Goal: Task Accomplishment & Management: Use online tool/utility

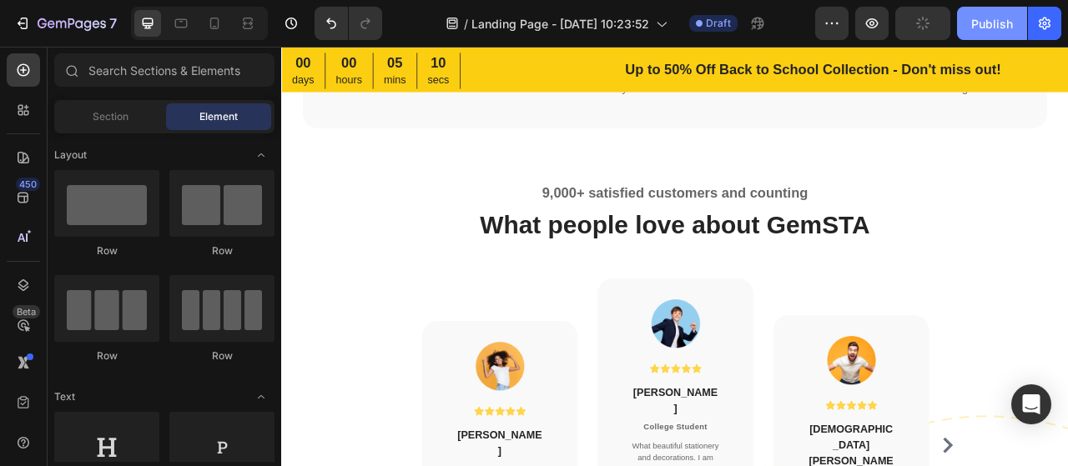
scroll to position [2970, 0]
click at [992, 28] on div "Publish" at bounding box center [992, 24] width 42 height 18
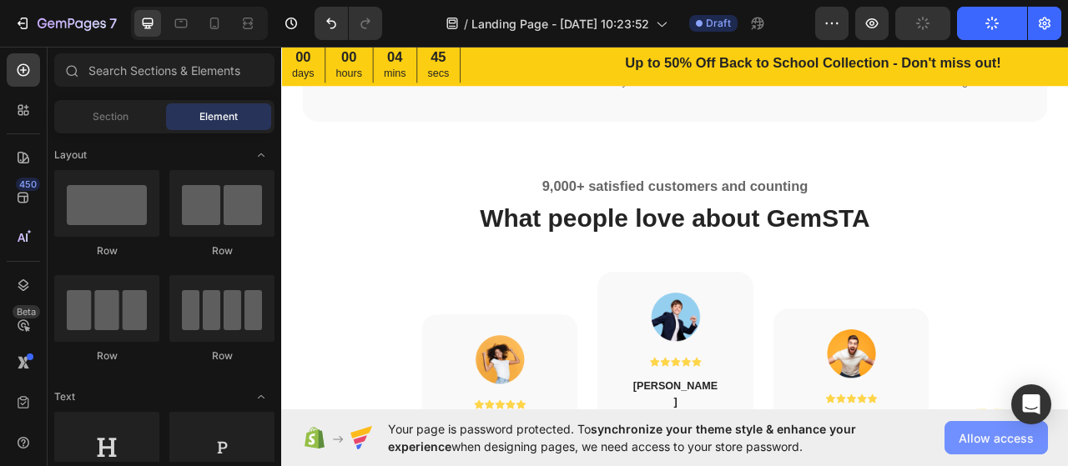
click at [971, 431] on span "Allow access" at bounding box center [996, 439] width 75 height 18
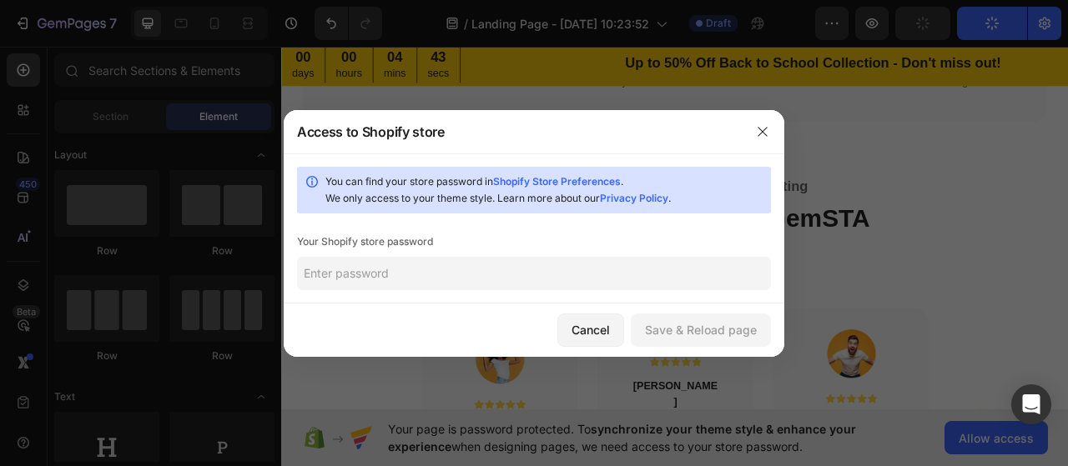
click at [539, 271] on input "text" at bounding box center [534, 273] width 474 height 33
click at [453, 280] on input "text" at bounding box center [534, 273] width 474 height 33
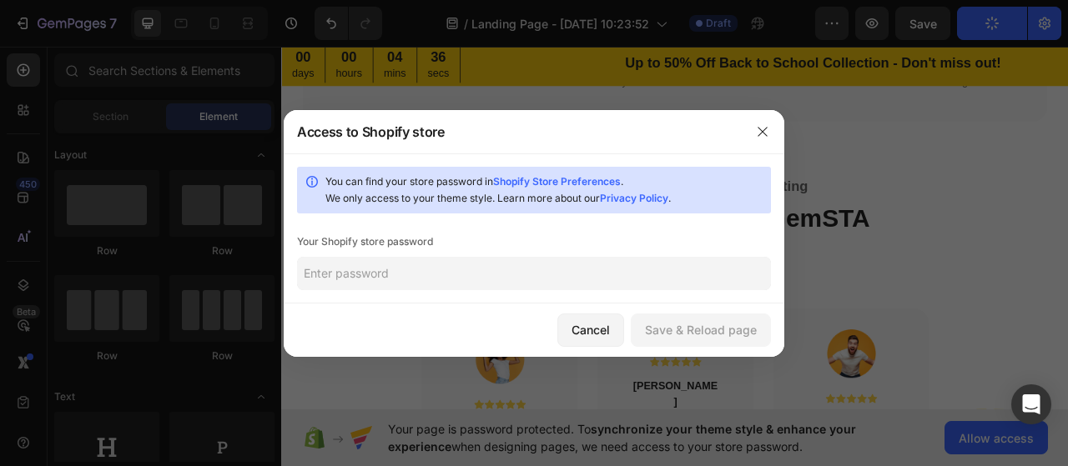
click at [436, 278] on input "text" at bounding box center [534, 273] width 474 height 33
click at [759, 139] on button "button" at bounding box center [762, 131] width 27 height 27
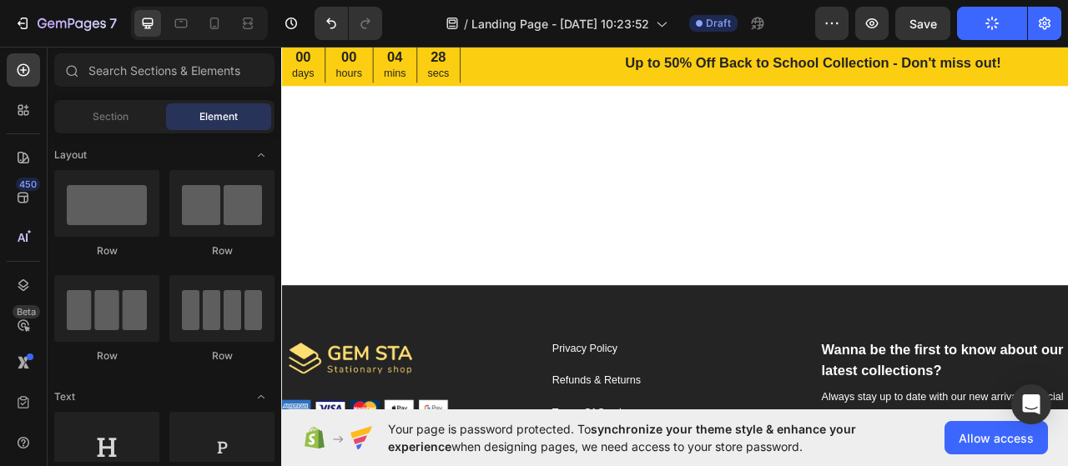
scroll to position [4470, 0]
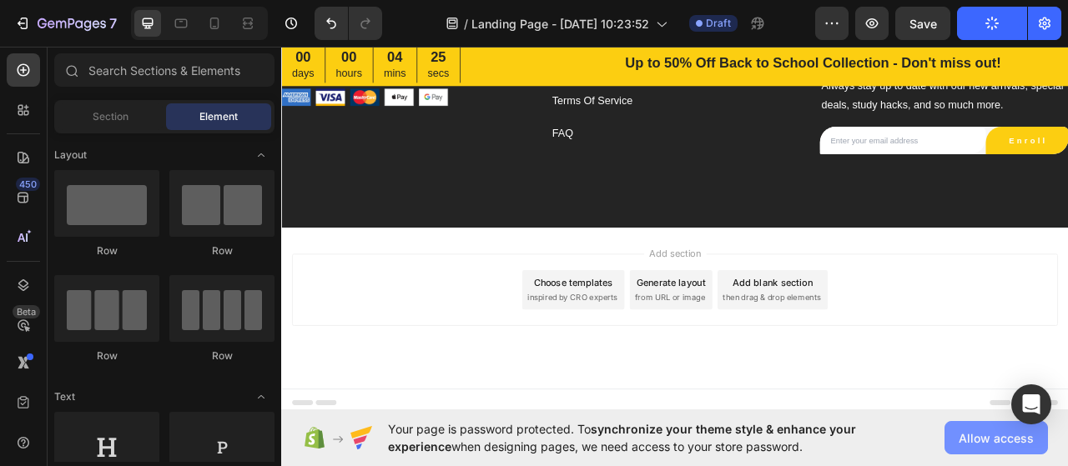
click at [972, 439] on span "Allow access" at bounding box center [996, 439] width 75 height 18
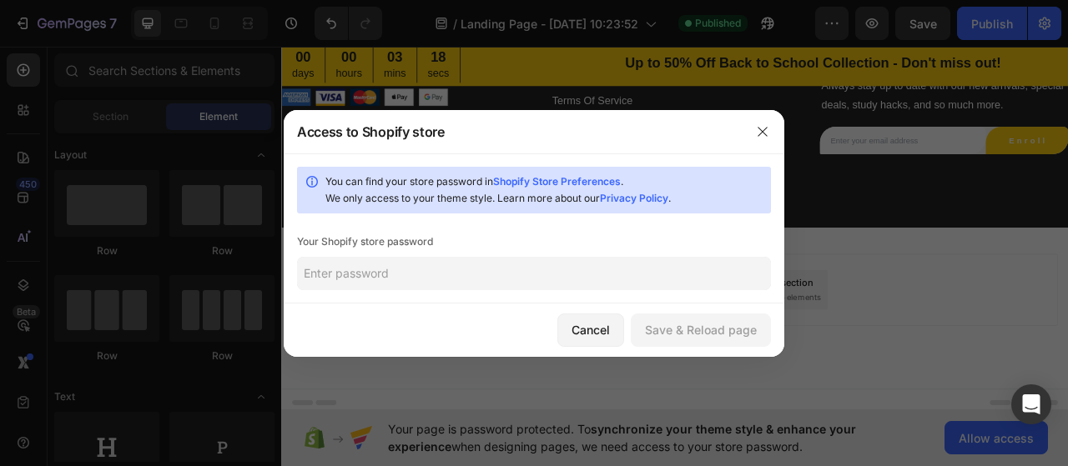
click at [463, 264] on input "text" at bounding box center [534, 273] width 474 height 33
paste input "PWyqLaKj7*W@-8r"
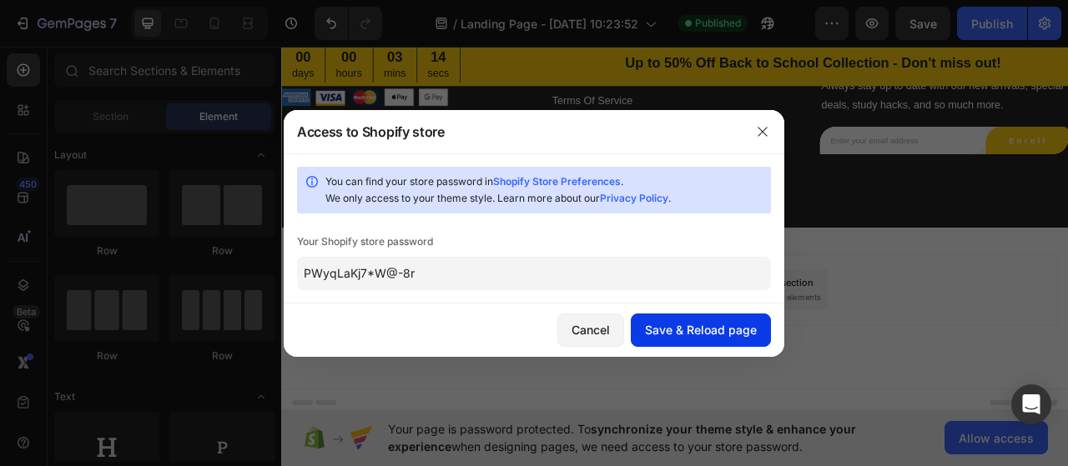
type input "PWyqLaKj7*W@-8r"
click at [746, 332] on div "Save & Reload page" at bounding box center [701, 330] width 112 height 18
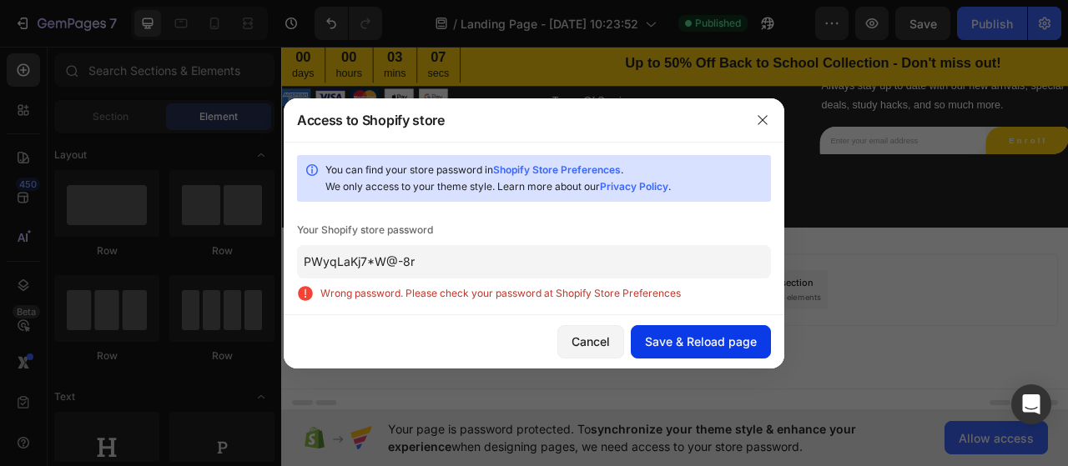
click at [660, 336] on div "Save & Reload page" at bounding box center [701, 342] width 112 height 18
click at [763, 115] on icon "button" at bounding box center [762, 119] width 13 height 13
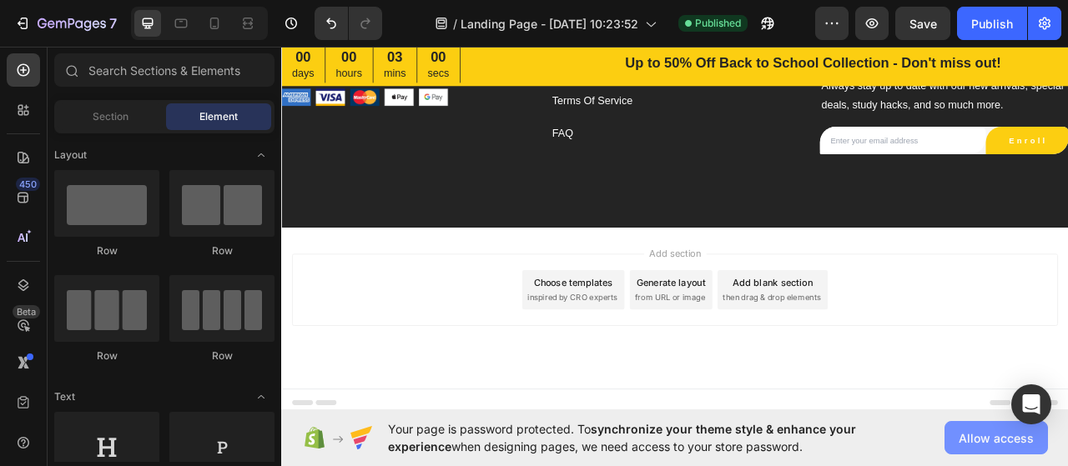
click at [968, 433] on span "Allow access" at bounding box center [996, 439] width 75 height 18
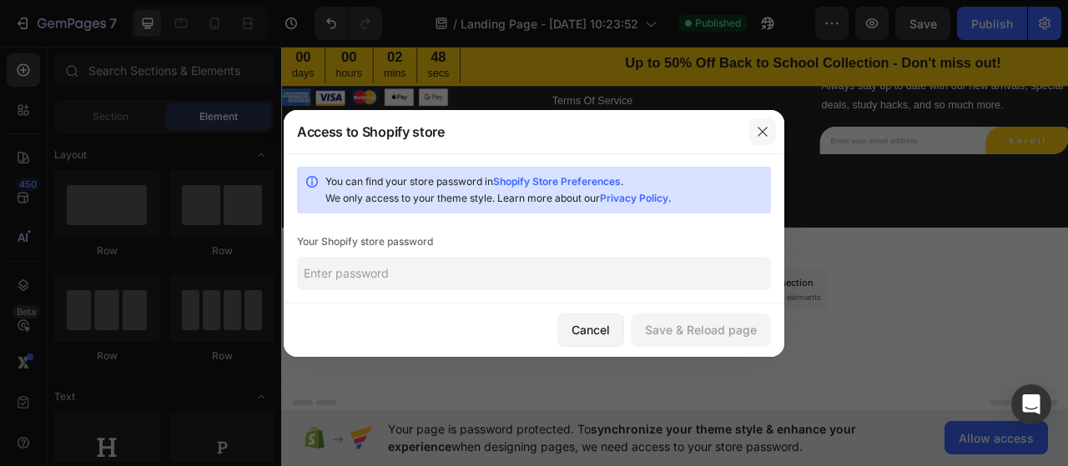
click at [768, 129] on icon "button" at bounding box center [762, 131] width 13 height 13
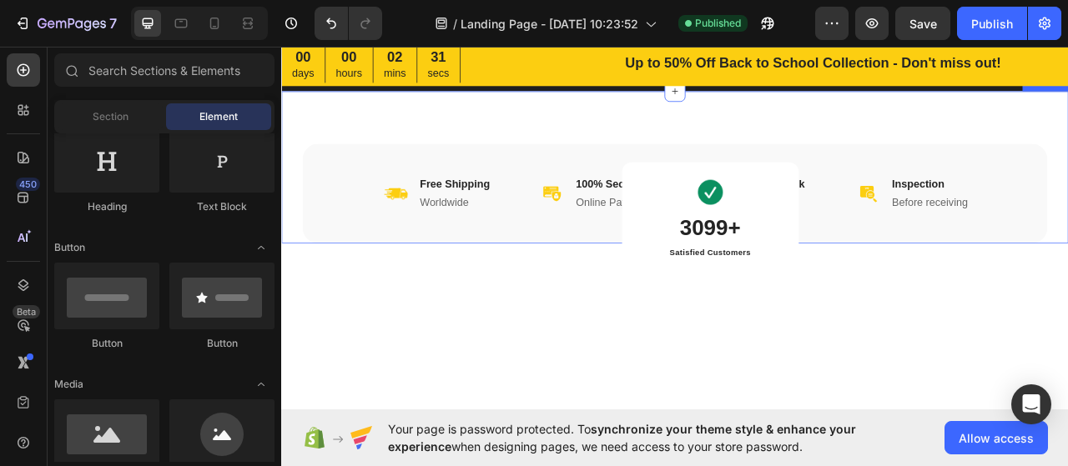
scroll to position [398, 0]
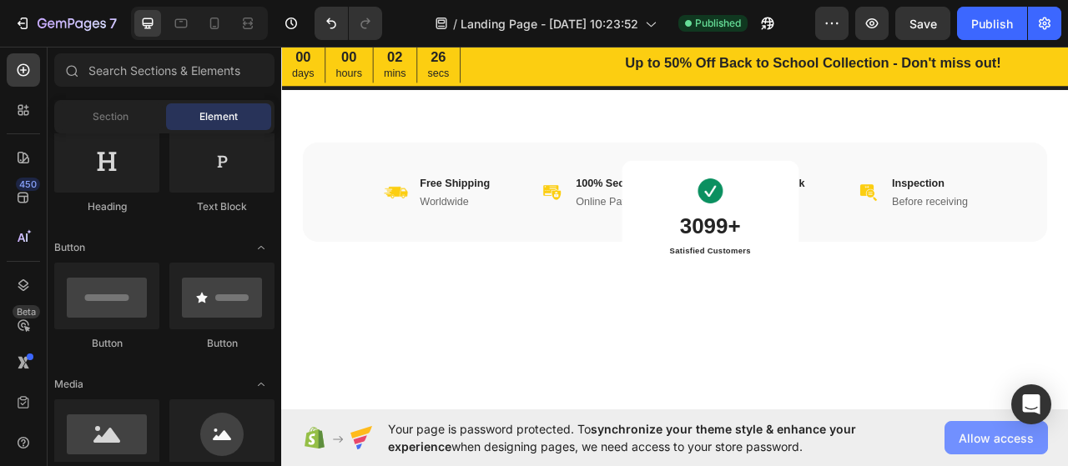
click at [969, 451] on button "Allow access" at bounding box center [995, 437] width 103 height 33
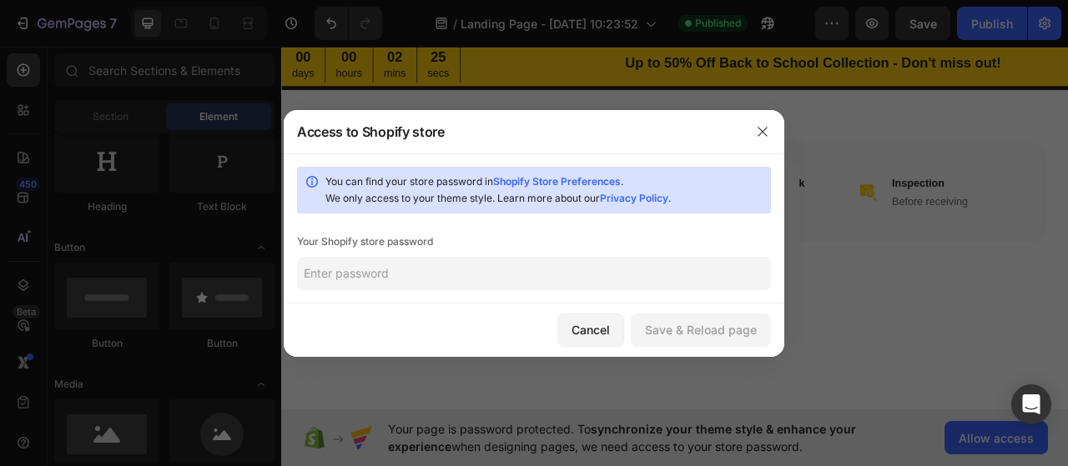
click at [652, 308] on div "Cancel Save & Reload page" at bounding box center [534, 330] width 501 height 53
click at [684, 283] on input "text" at bounding box center [534, 273] width 474 height 33
